Goal: Information Seeking & Learning: Learn about a topic

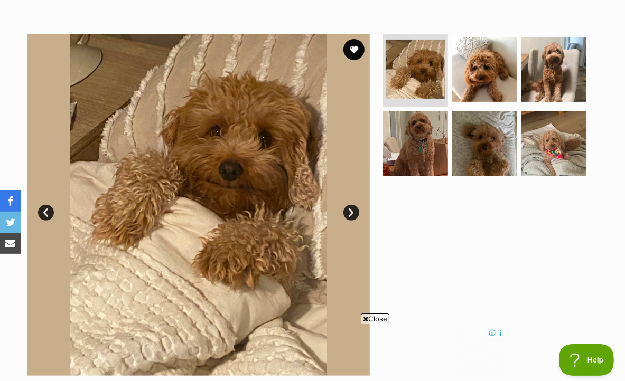
scroll to position [211, 0]
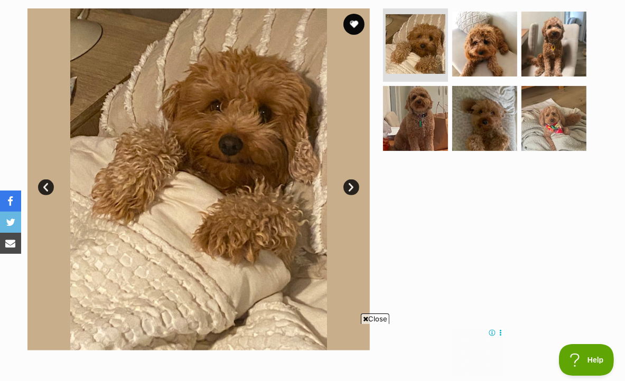
click at [347, 187] on link "Next" at bounding box center [351, 188] width 16 height 16
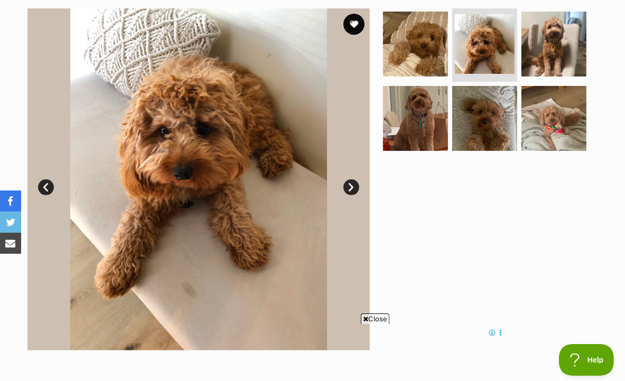
click at [351, 186] on link "Next" at bounding box center [351, 188] width 16 height 16
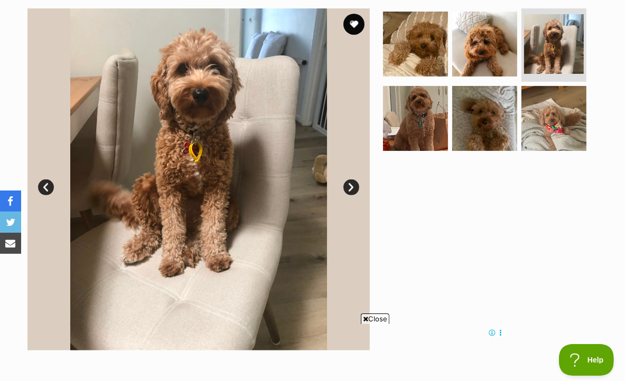
click at [350, 187] on link "Next" at bounding box center [351, 188] width 16 height 16
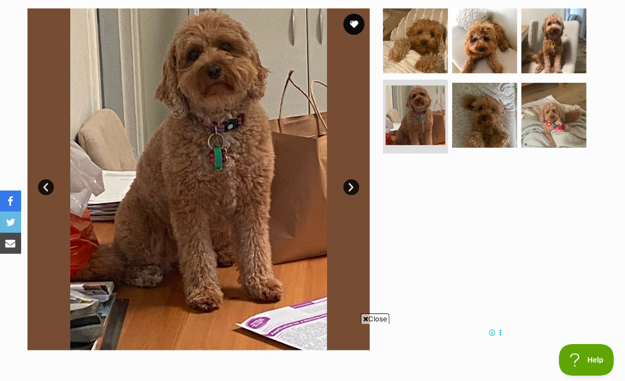
click at [350, 187] on link "Next" at bounding box center [351, 188] width 16 height 16
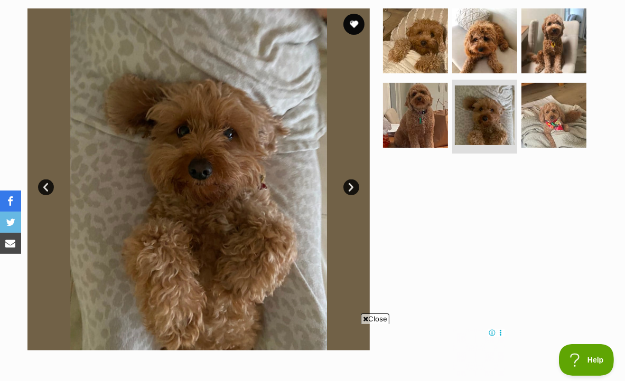
click at [350, 188] on link "Next" at bounding box center [351, 188] width 16 height 16
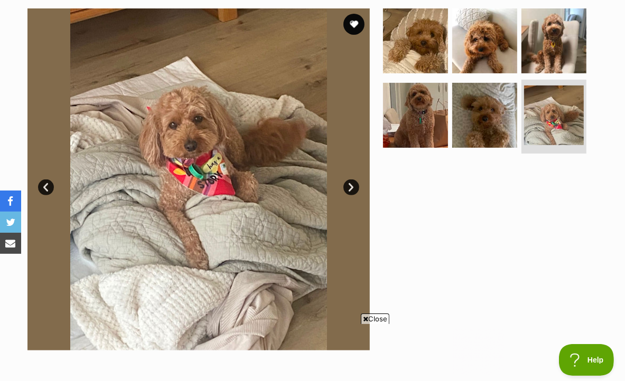
scroll to position [0, 0]
click at [350, 188] on link "Next" at bounding box center [351, 188] width 16 height 16
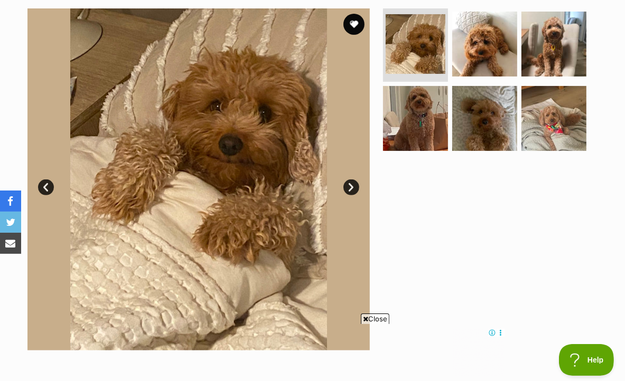
click at [434, 216] on div at bounding box center [489, 179] width 217 height 342
